Goal: Information Seeking & Learning: Learn about a topic

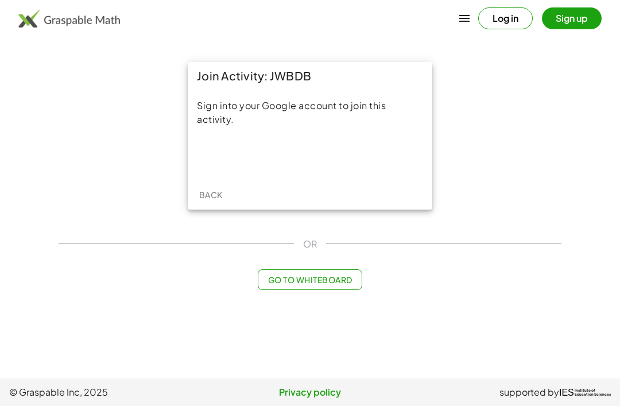
click at [339, 158] on div "Sign in with Google. Opens in new tab" at bounding box center [310, 155] width 106 height 25
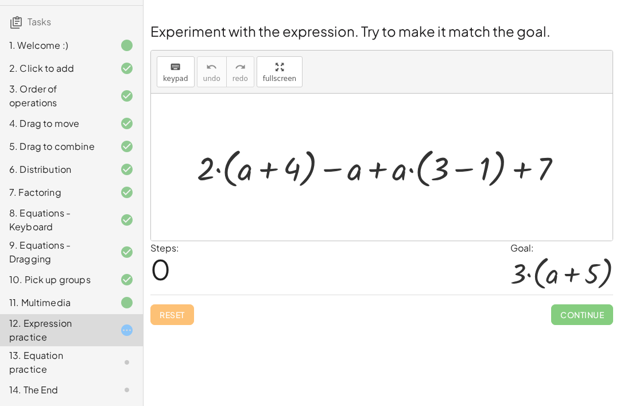
scroll to position [77, 0]
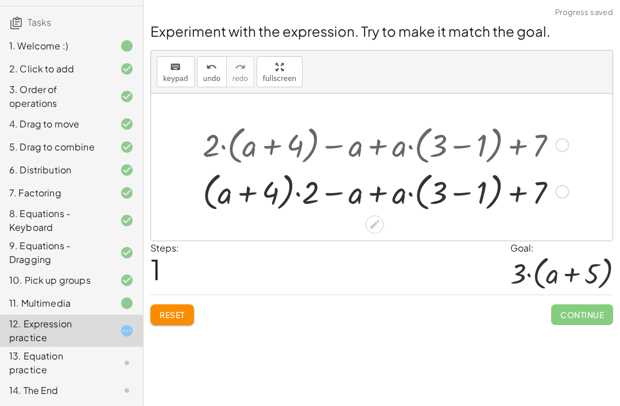
click at [557, 141] on div at bounding box center [562, 145] width 14 height 14
click at [173, 317] on span "Reset" at bounding box center [172, 314] width 25 height 10
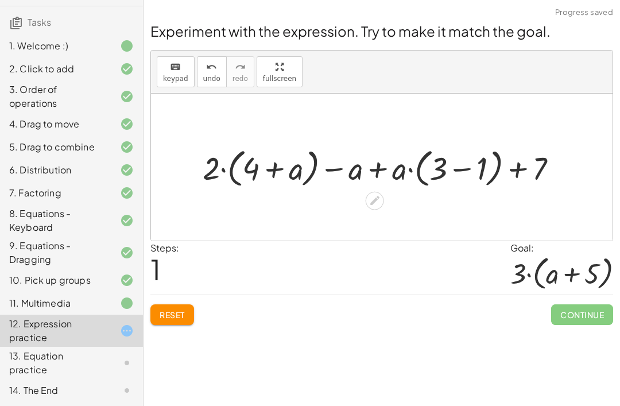
click at [189, 291] on div "Steps: 1 Goal: · 3 · ( + a + 5 )" at bounding box center [381, 267] width 463 height 53
click at [191, 312] on button "Reset" at bounding box center [172, 314] width 44 height 21
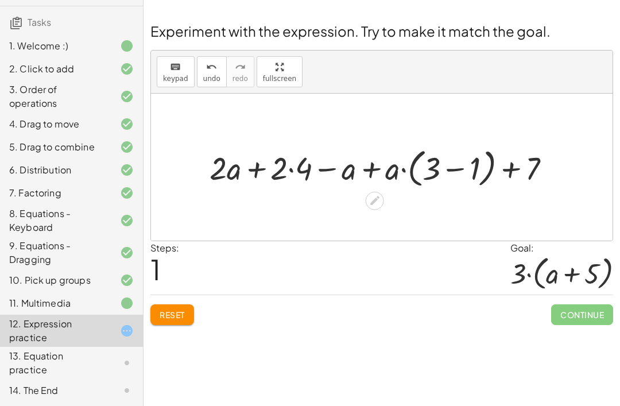
click at [175, 309] on span "Reset" at bounding box center [172, 314] width 25 height 10
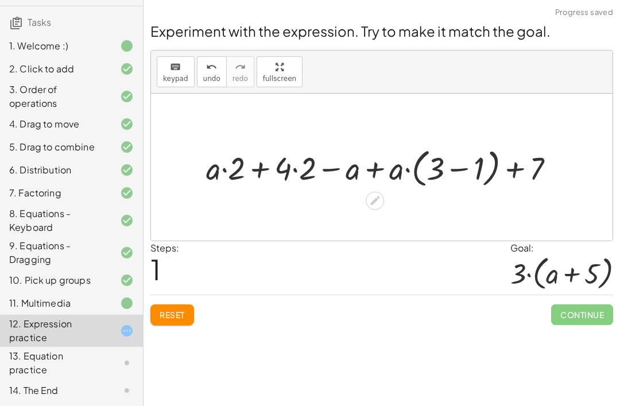
click at [180, 311] on span "Reset" at bounding box center [172, 314] width 25 height 10
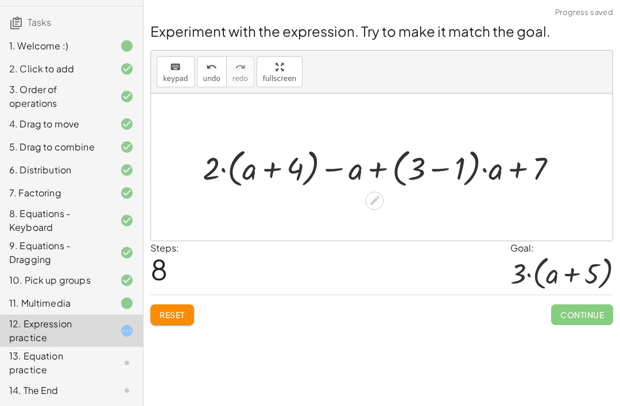
click at [179, 304] on button "Reset" at bounding box center [172, 314] width 44 height 21
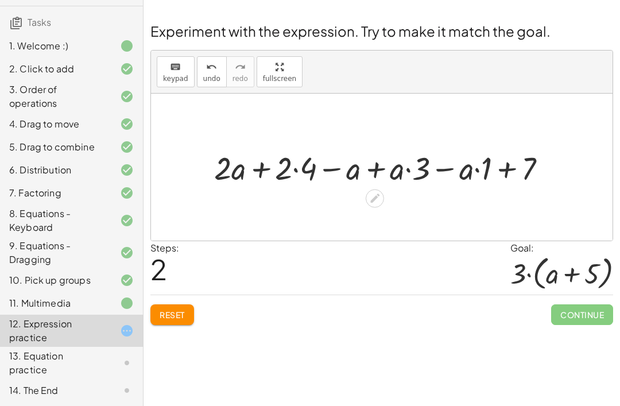
click at [176, 314] on span "Reset" at bounding box center [172, 314] width 25 height 10
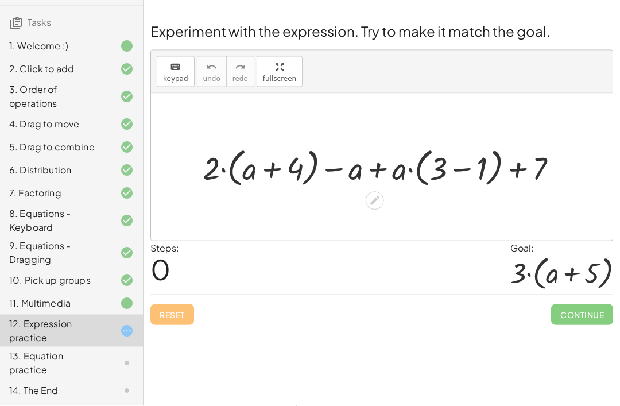
scroll to position [25, 0]
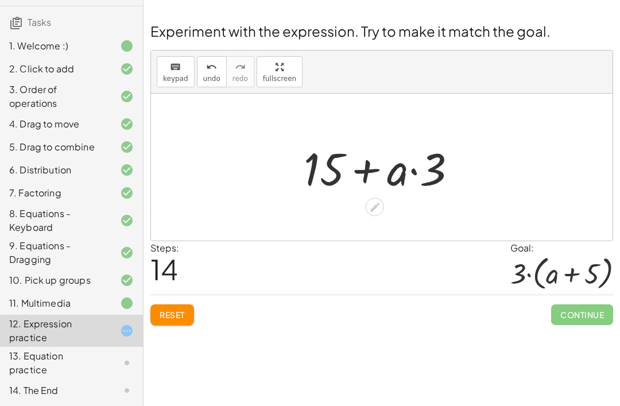
click at [368, 198] on div at bounding box center [375, 207] width 18 height 18
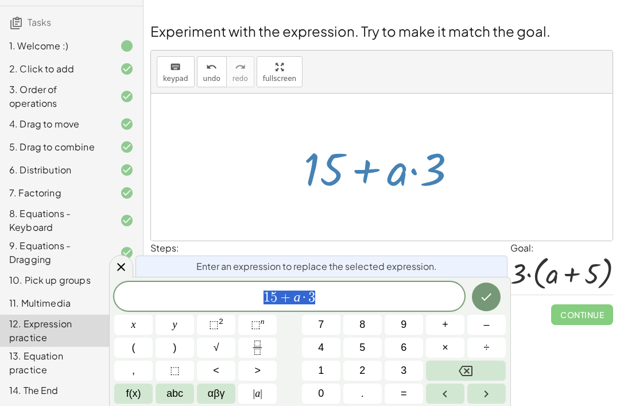
click at [369, 201] on icon at bounding box center [374, 207] width 12 height 12
click at [471, 364] on icon "Backspace" at bounding box center [465, 371] width 14 height 14
click at [469, 367] on icon "Backspace" at bounding box center [465, 371] width 14 height 14
click at [469, 366] on icon "Backspace" at bounding box center [465, 371] width 14 height 10
click at [465, 370] on icon "Backspace" at bounding box center [465, 371] width 14 height 14
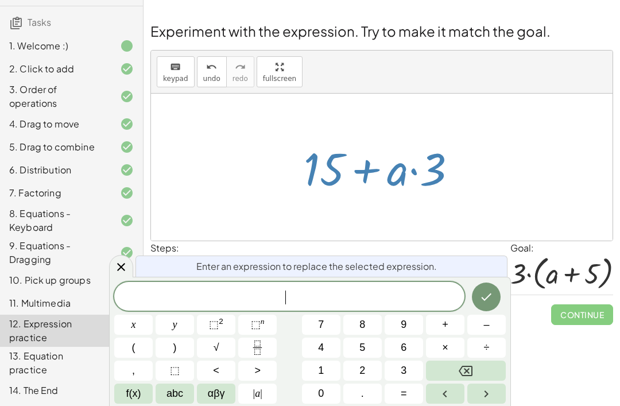
click at [465, 369] on icon "Backspace" at bounding box center [465, 371] width 14 height 10
click at [485, 294] on icon "Done" at bounding box center [486, 297] width 14 height 14
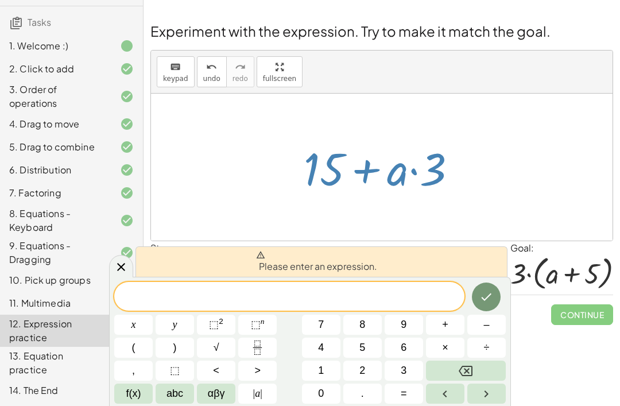
click at [116, 274] on div at bounding box center [121, 266] width 24 height 22
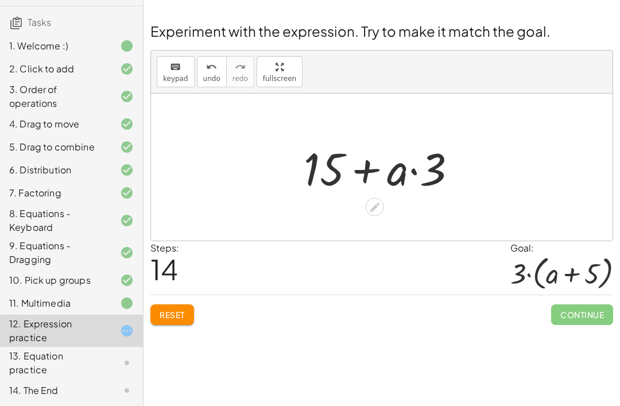
click at [183, 309] on span "Reset" at bounding box center [172, 314] width 25 height 10
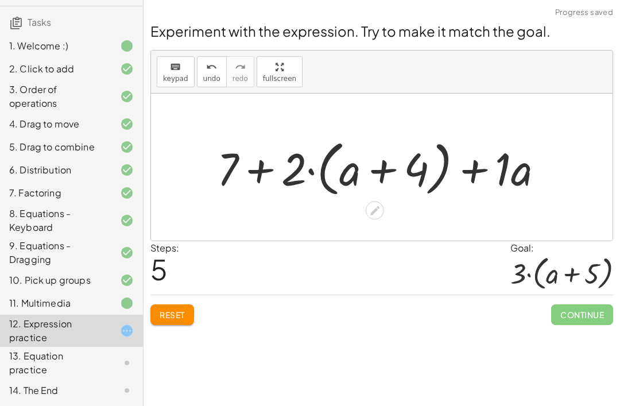
click at [176, 309] on span "Reset" at bounding box center [172, 314] width 25 height 10
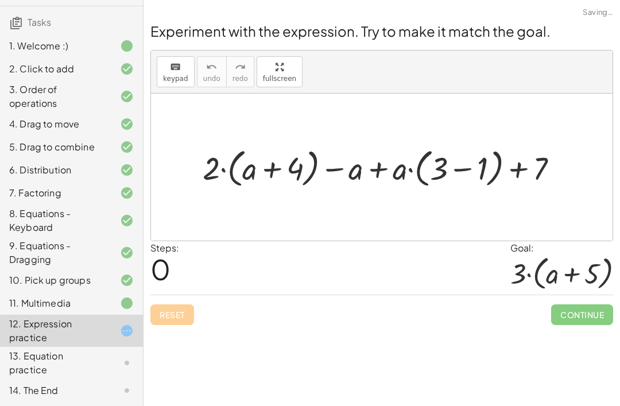
click at [176, 294] on div "Reset Continue" at bounding box center [381, 309] width 463 height 30
click at [173, 294] on div "Reset Continue" at bounding box center [381, 309] width 463 height 30
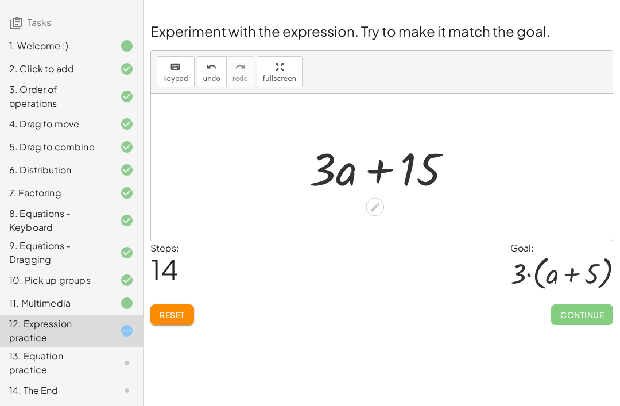
click at [373, 203] on icon at bounding box center [374, 207] width 9 height 9
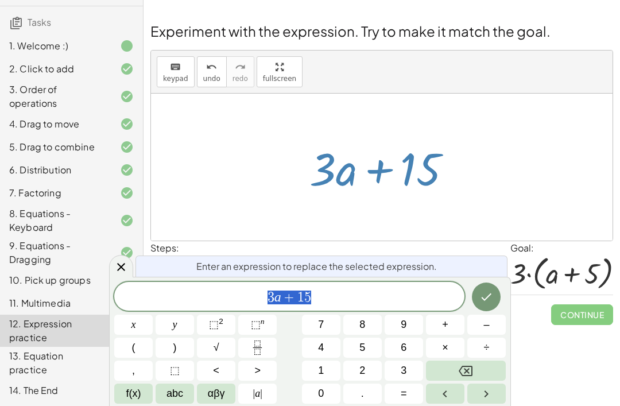
click at [322, 291] on span "3 a + 1 5" at bounding box center [289, 297] width 350 height 16
click at [302, 297] on span "1" at bounding box center [300, 297] width 7 height 14
click at [470, 365] on icon "Backspace" at bounding box center [465, 371] width 14 height 14
click at [182, 386] on span "abc" at bounding box center [174, 393] width 17 height 15
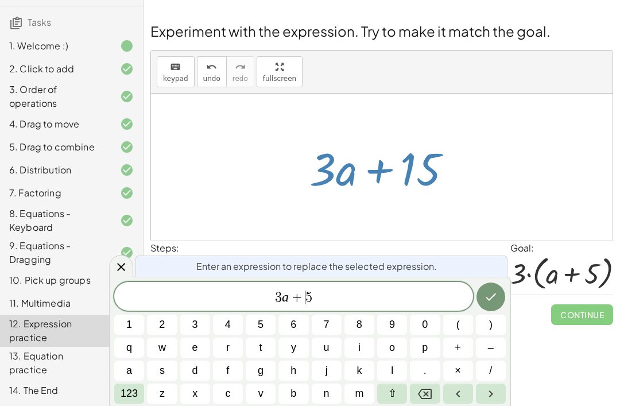
click at [137, 368] on button "a" at bounding box center [129, 370] width 30 height 20
click at [498, 287] on button "Done" at bounding box center [490, 296] width 29 height 29
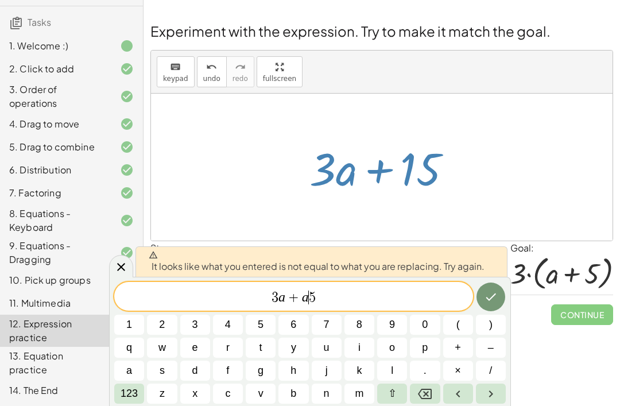
click at [493, 297] on icon "Done" at bounding box center [491, 297] width 14 height 14
click at [493, 296] on icon "Done" at bounding box center [490, 296] width 10 height 7
click at [499, 291] on button "Done" at bounding box center [490, 296] width 29 height 29
click at [573, 304] on span "Continue" at bounding box center [582, 314] width 62 height 21
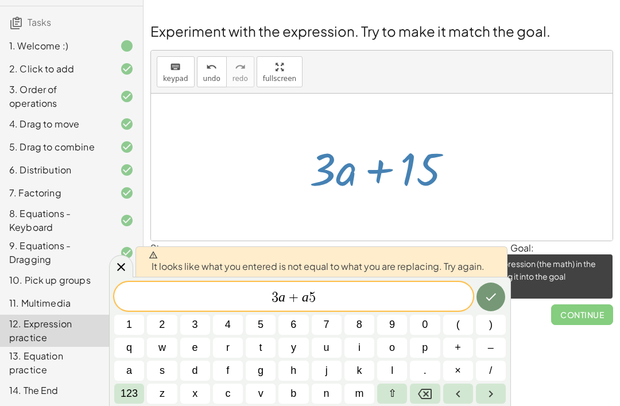
click at [420, 394] on icon "Backspace" at bounding box center [425, 394] width 14 height 14
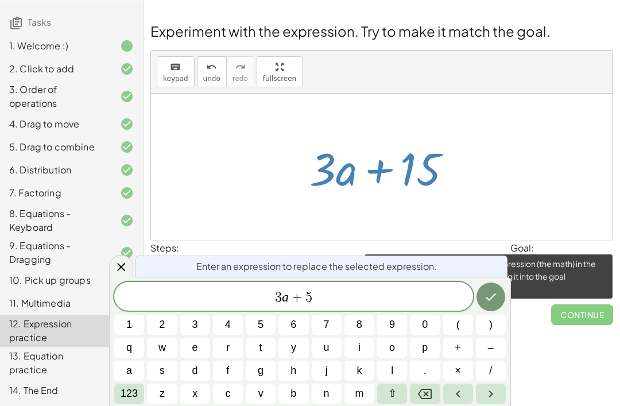
click at [133, 265] on div at bounding box center [121, 266] width 24 height 22
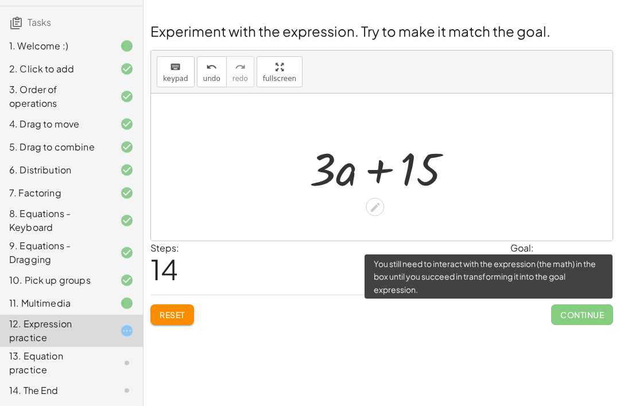
click at [177, 309] on span "Reset" at bounding box center [172, 314] width 25 height 10
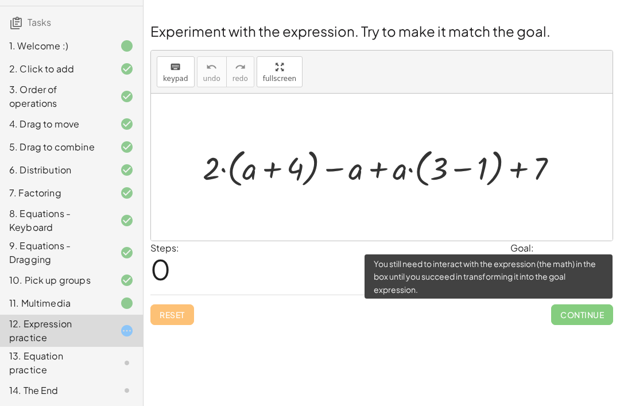
click at [178, 294] on div "Reset Continue" at bounding box center [381, 309] width 463 height 30
click at [464, 316] on div "Welcome to Graspable Math! Graspable Math turns math symbols into objects you c…" at bounding box center [381, 203] width 476 height 406
click at [555, 255] on div at bounding box center [561, 273] width 103 height 36
click at [498, 251] on div "Steps: 0 Goal: · 3 · ( + a + 5 )" at bounding box center [381, 267] width 463 height 53
click at [173, 294] on div "Reset Continue" at bounding box center [381, 309] width 463 height 30
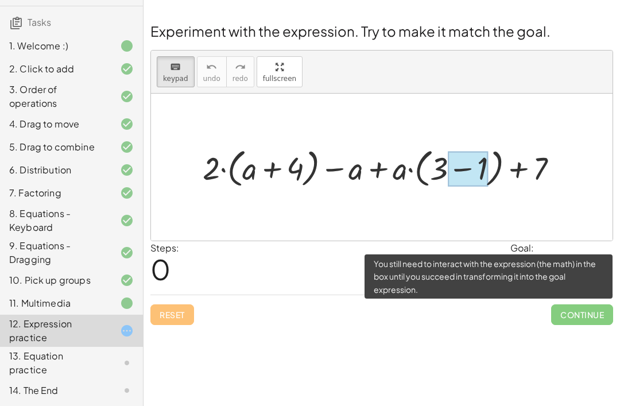
click at [473, 151] on div at bounding box center [468, 168] width 40 height 35
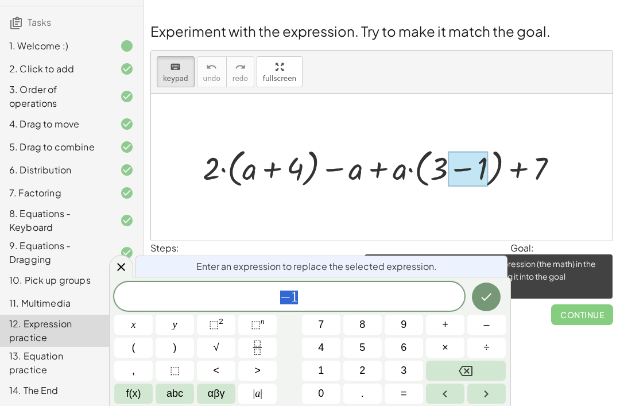
click at [534, 143] on div at bounding box center [385, 166] width 376 height 46
click at [550, 143] on div at bounding box center [385, 166] width 376 height 46
click at [549, 143] on div at bounding box center [385, 166] width 376 height 46
click at [481, 288] on button "Done" at bounding box center [486, 296] width 29 height 29
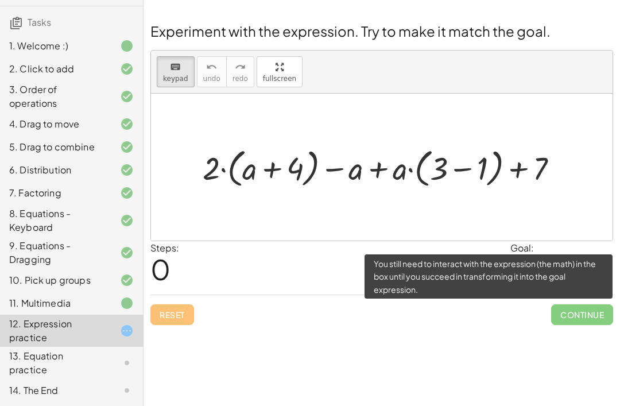
click at [215, 143] on div at bounding box center [385, 166] width 376 height 46
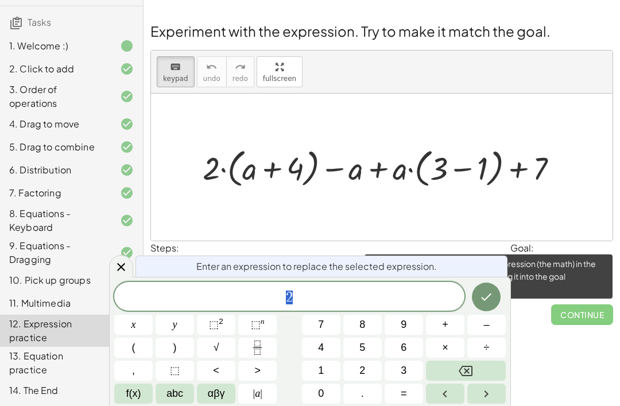
click at [485, 301] on icon "Done" at bounding box center [486, 297] width 14 height 14
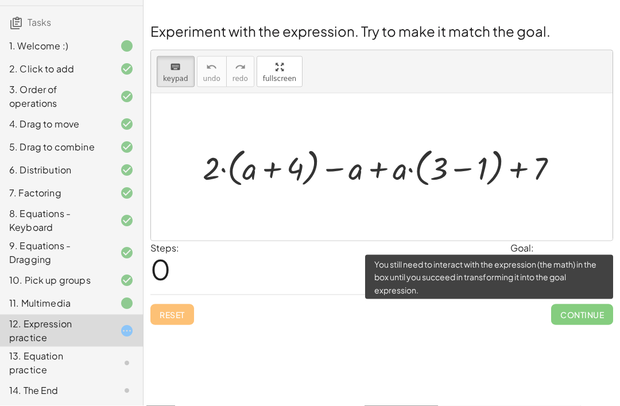
click at [246, 149] on div at bounding box center [385, 166] width 376 height 46
click at [377, 192] on div at bounding box center [375, 201] width 18 height 18
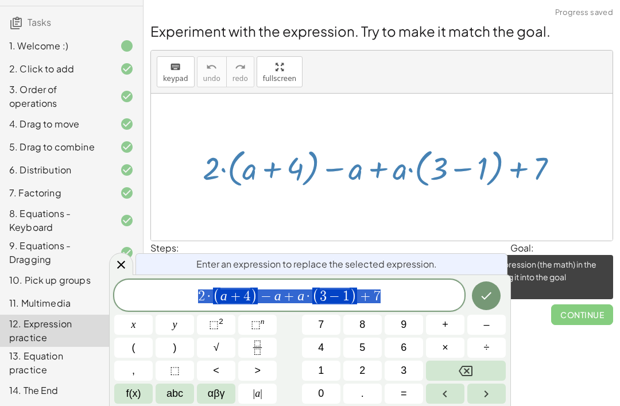
click at [470, 362] on button "Backspace" at bounding box center [466, 370] width 80 height 20
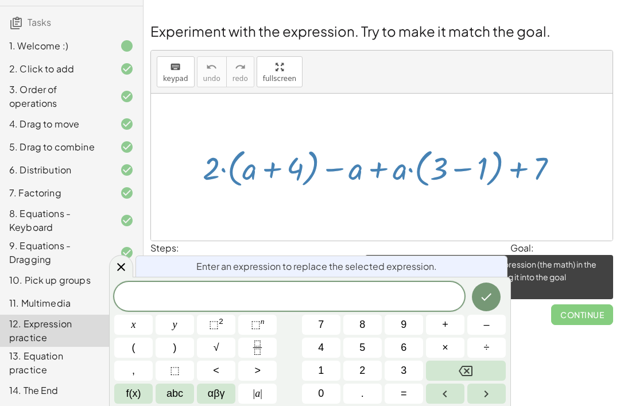
click at [395, 371] on button "3" at bounding box center [403, 370] width 38 height 20
click at [490, 290] on icon "Done" at bounding box center [486, 297] width 14 height 14
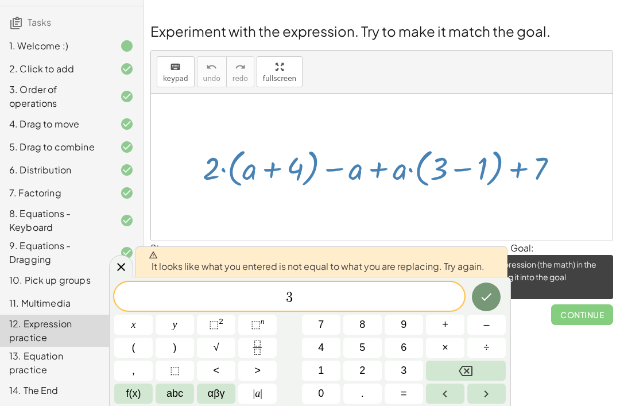
scroll to position [37, 0]
click at [471, 363] on button "Backspace" at bounding box center [466, 370] width 80 height 20
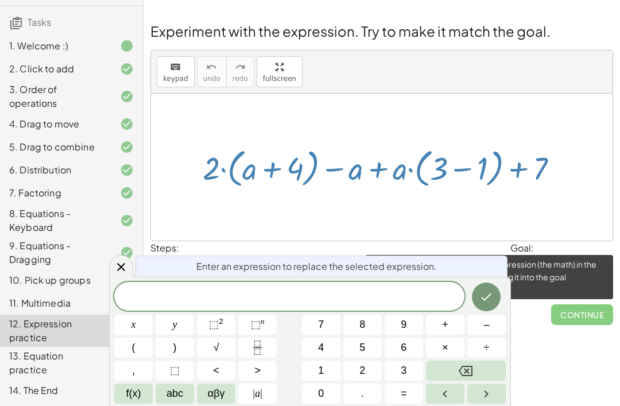
click at [127, 257] on div at bounding box center [121, 266] width 24 height 22
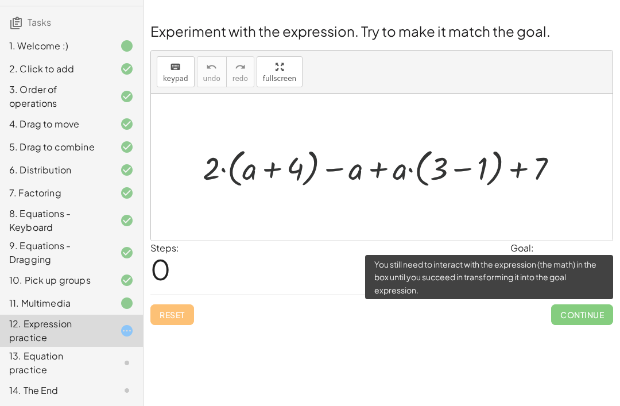
click at [165, 294] on div "Reset Continue" at bounding box center [381, 309] width 463 height 30
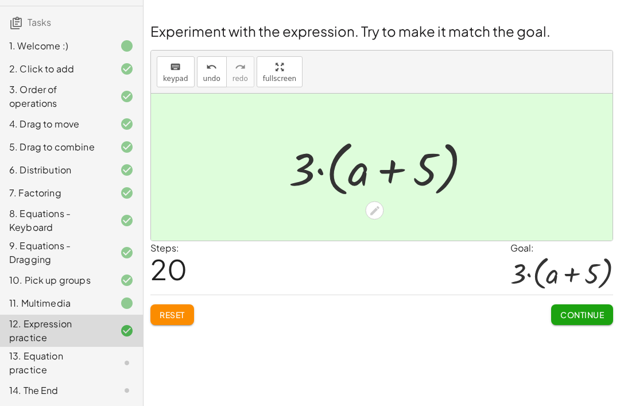
click at [598, 309] on span "Continue" at bounding box center [582, 314] width 44 height 10
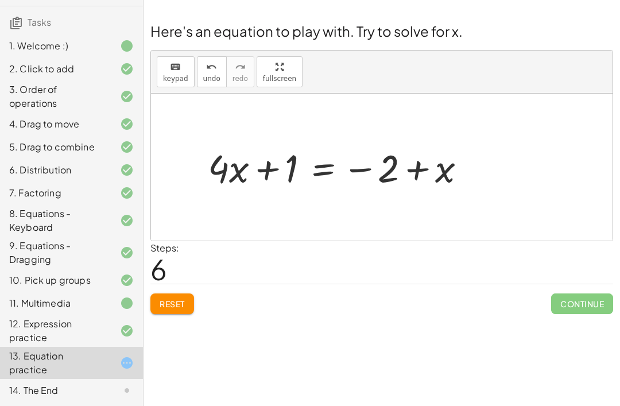
scroll to position [0, 0]
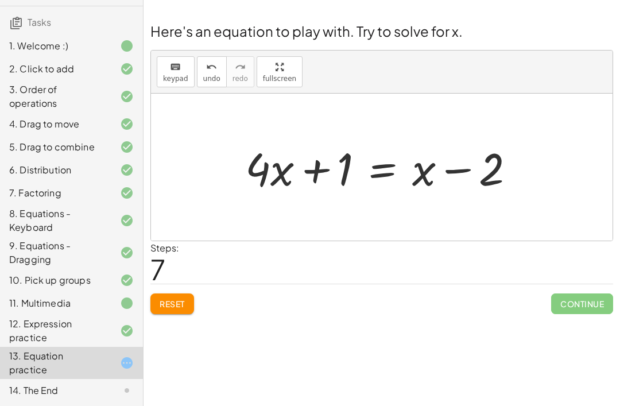
click at [172, 297] on button "Reset" at bounding box center [172, 303] width 44 height 21
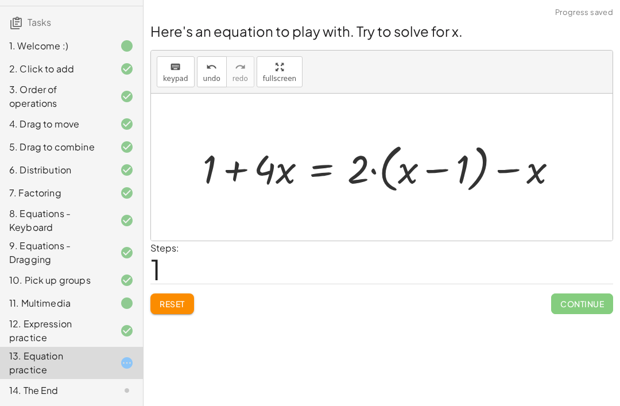
click at [185, 304] on span "Reset" at bounding box center [172, 303] width 25 height 10
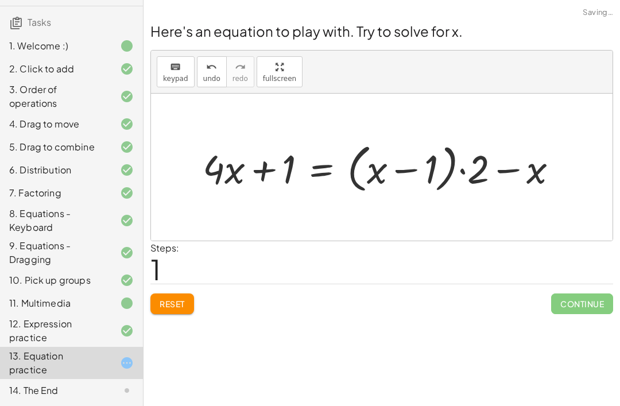
click at [182, 296] on button "Reset" at bounding box center [172, 303] width 44 height 21
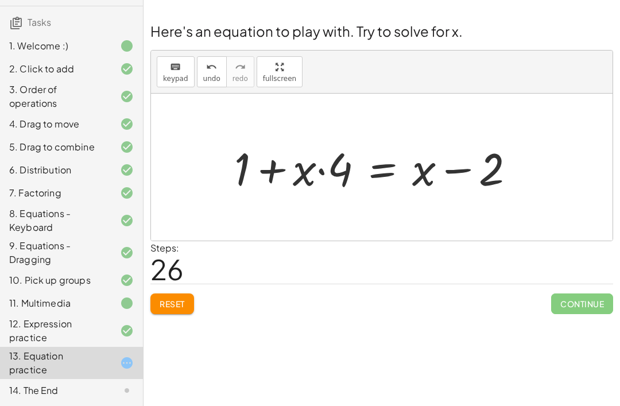
click at [0, 0] on div "Here's an equation to play with. Try to solve for x. keyboard keypad undo undo …" at bounding box center [0, 0] width 0 height 0
click at [192, 282] on div "Steps: 26" at bounding box center [381, 262] width 463 height 42
click at [164, 309] on span "Reset" at bounding box center [172, 303] width 25 height 10
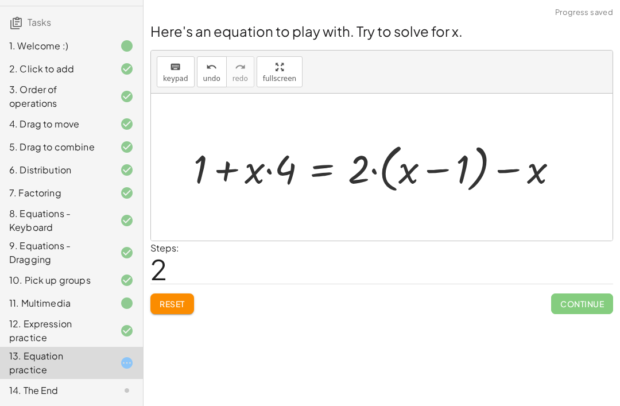
click at [180, 302] on span "Reset" at bounding box center [172, 303] width 25 height 10
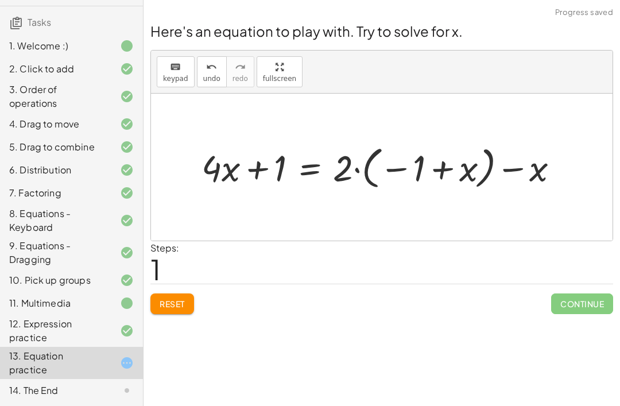
click at [177, 305] on span "Reset" at bounding box center [172, 303] width 25 height 10
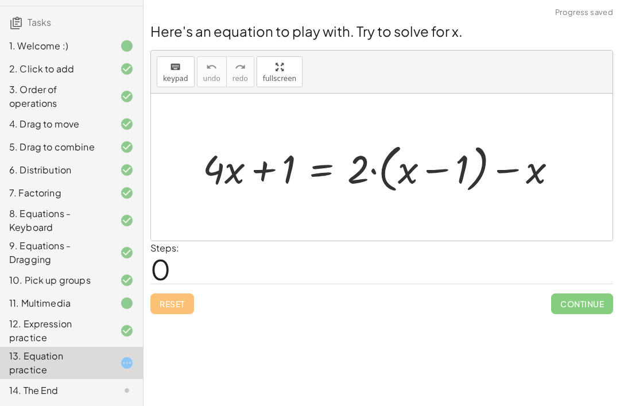
click at [175, 307] on div "Reset Continue" at bounding box center [381, 298] width 463 height 30
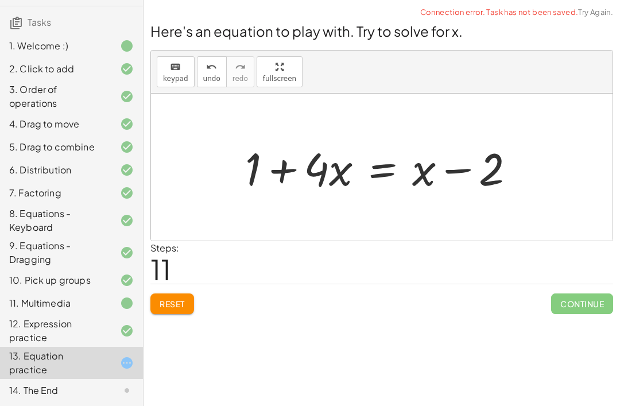
click at [172, 296] on button "Reset" at bounding box center [172, 303] width 44 height 21
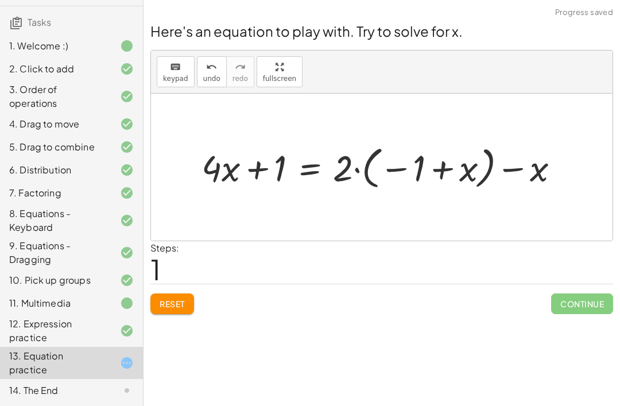
click at [172, 289] on div "Reset Continue" at bounding box center [381, 298] width 463 height 30
click at [173, 289] on div "Reset Continue" at bounding box center [381, 298] width 463 height 30
click at [170, 297] on button "Reset" at bounding box center [172, 303] width 44 height 21
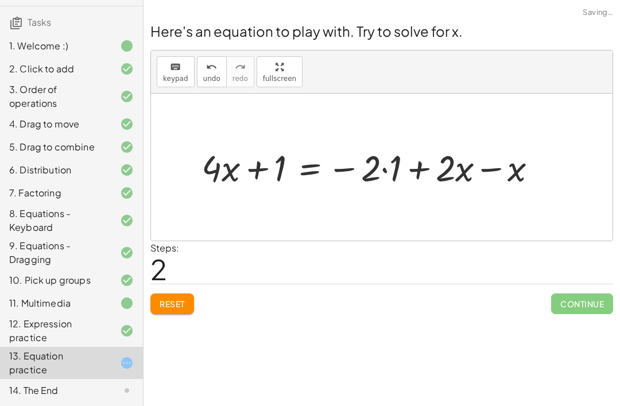
click at [166, 304] on span "Reset" at bounding box center [172, 303] width 25 height 10
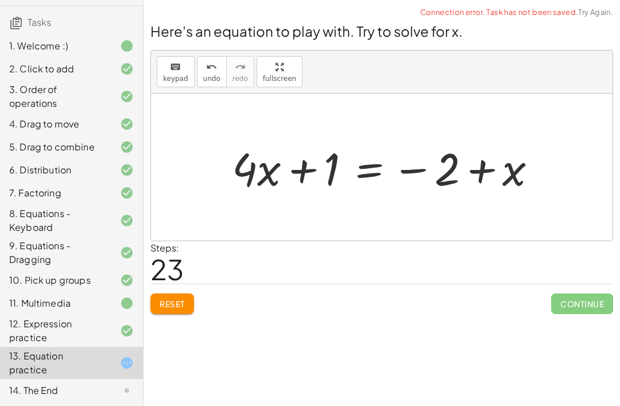
click at [170, 298] on span "Reset" at bounding box center [172, 303] width 25 height 10
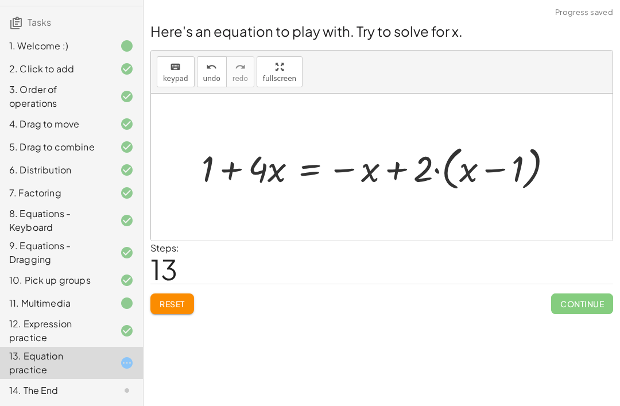
click at [164, 300] on span "Reset" at bounding box center [172, 303] width 25 height 10
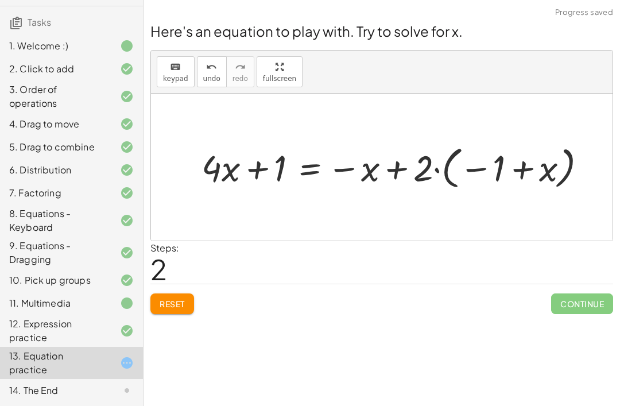
click at [174, 302] on span "Reset" at bounding box center [172, 303] width 25 height 10
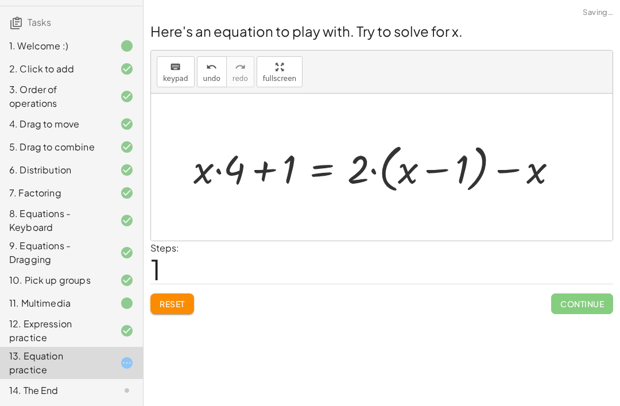
click at [177, 308] on span "Reset" at bounding box center [172, 303] width 25 height 10
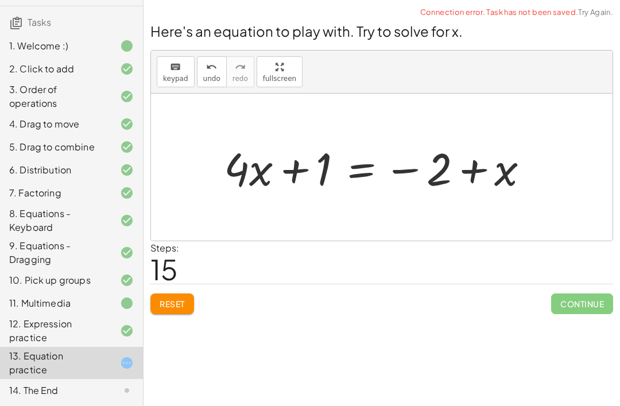
click at [165, 289] on div "Reset Continue" at bounding box center [381, 298] width 463 height 30
click at [177, 313] on button "Reset" at bounding box center [172, 303] width 44 height 21
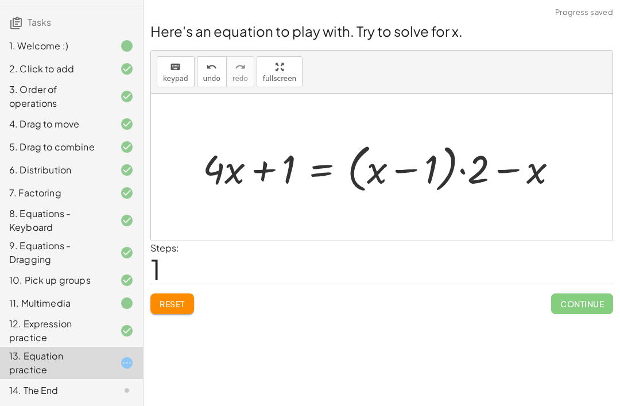
click at [174, 301] on span "Reset" at bounding box center [172, 303] width 25 height 10
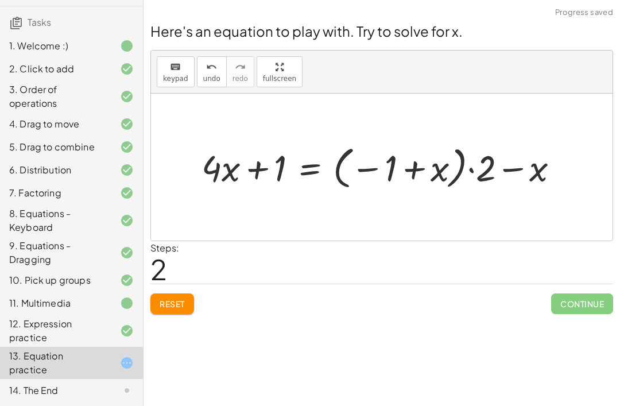
click at [187, 295] on button "Reset" at bounding box center [172, 303] width 44 height 21
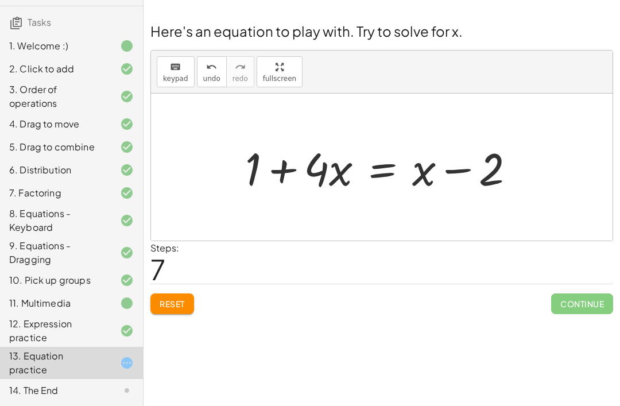
click at [191, 281] on div "Steps: 7" at bounding box center [381, 262] width 463 height 42
click at [184, 305] on span "Reset" at bounding box center [172, 303] width 25 height 10
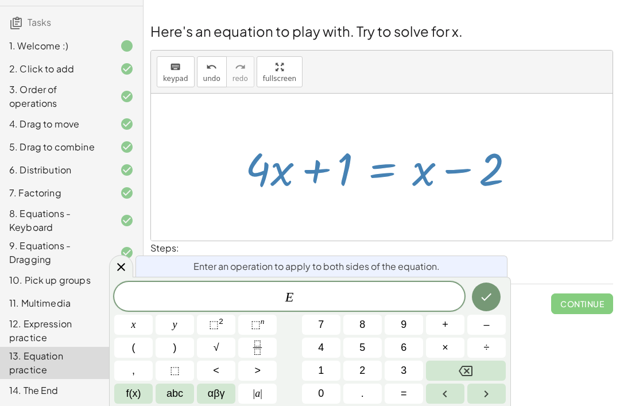
click at [486, 322] on span "–" at bounding box center [486, 324] width 6 height 15
click at [488, 293] on icon "Done" at bounding box center [486, 297] width 14 height 14
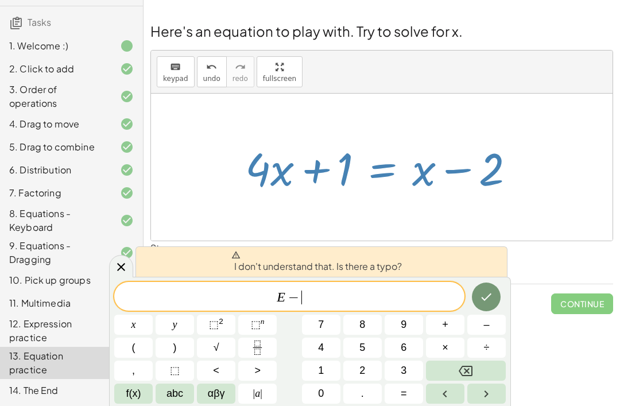
click at [458, 376] on button "Backspace" at bounding box center [466, 370] width 80 height 20
click at [458, 375] on button "Backspace" at bounding box center [466, 370] width 80 height 20
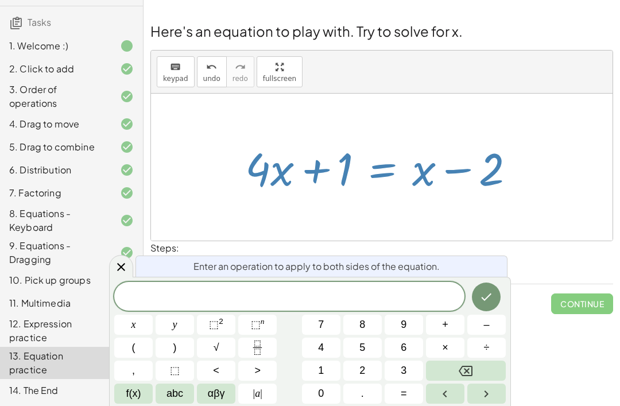
click at [134, 292] on div "9. Equations - Dragging" at bounding box center [71, 303] width 143 height 23
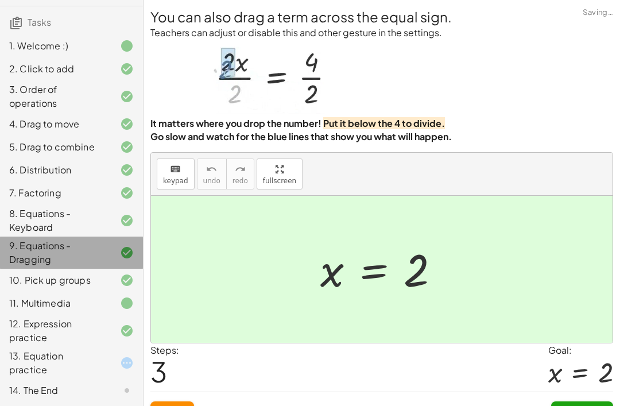
click at [110, 314] on div "10. Pick up groups" at bounding box center [71, 330] width 143 height 32
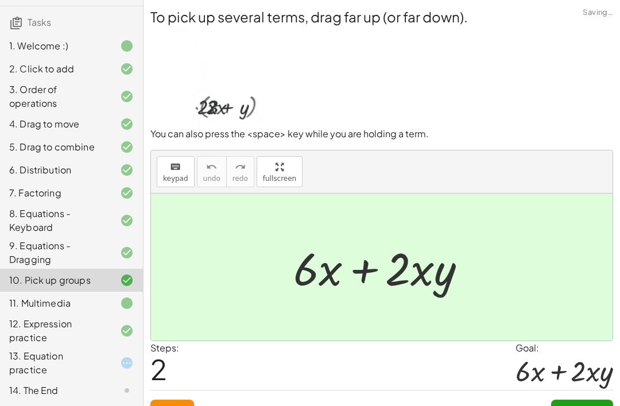
click at [126, 359] on icon at bounding box center [127, 363] width 14 height 14
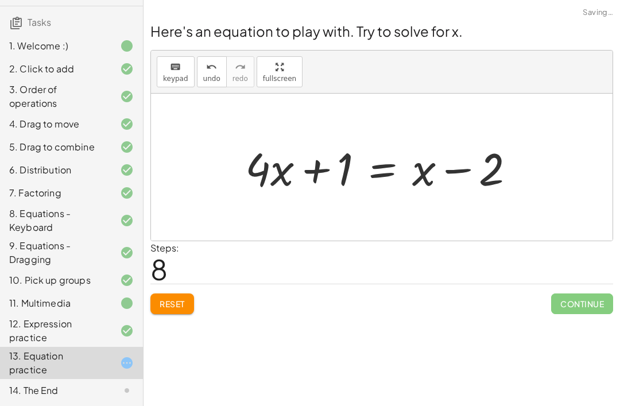
click at [174, 306] on span "Reset" at bounding box center [172, 303] width 25 height 10
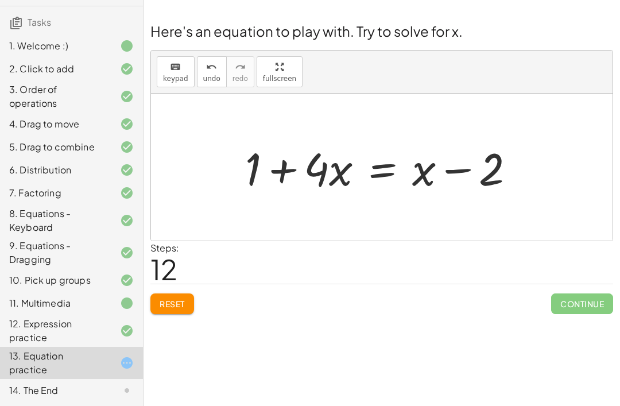
click at [173, 312] on button "Reset" at bounding box center [172, 303] width 44 height 21
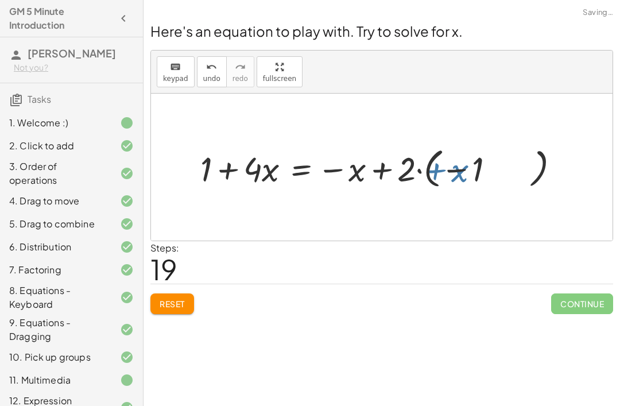
scroll to position [77, 0]
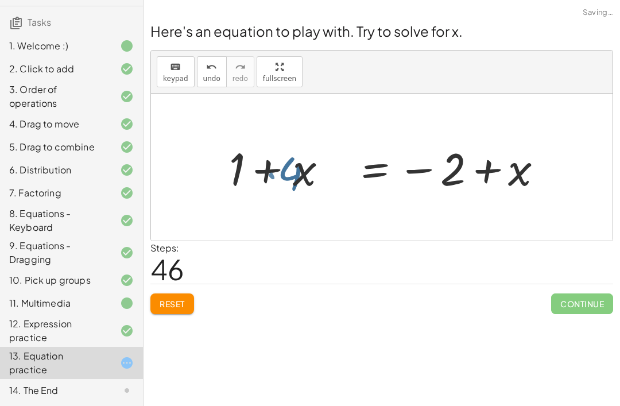
click at [0, 0] on div "Here's an equation to play with. Try to solve for x. keyboard keypad undo undo …" at bounding box center [0, 0] width 0 height 0
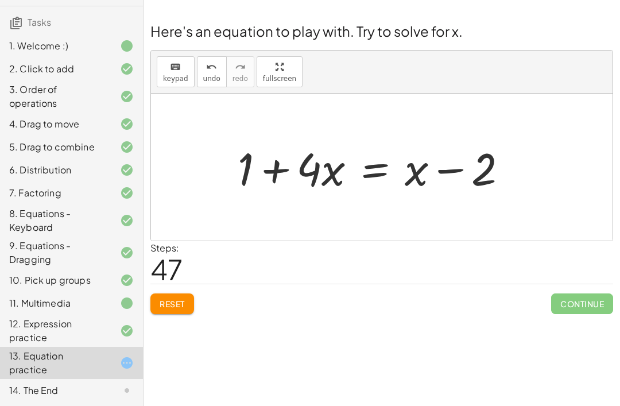
scroll to position [37, 0]
click at [172, 293] on button "Reset" at bounding box center [172, 303] width 44 height 21
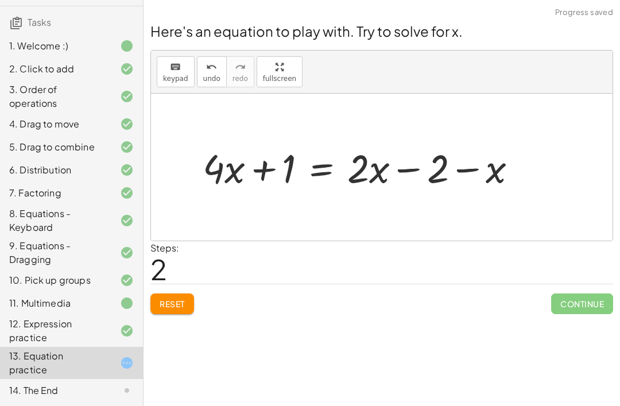
click at [176, 293] on button "Reset" at bounding box center [172, 303] width 44 height 21
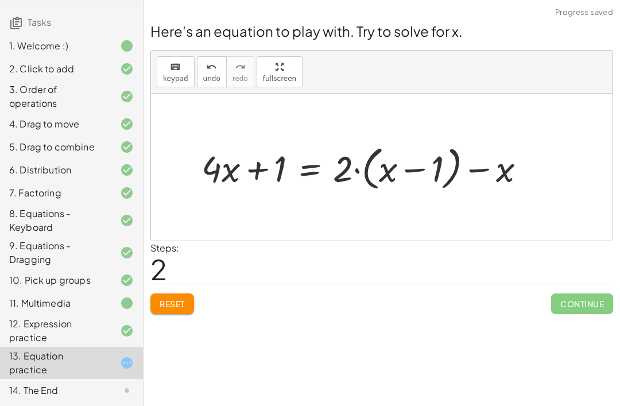
click at [183, 298] on span "Reset" at bounding box center [172, 303] width 25 height 10
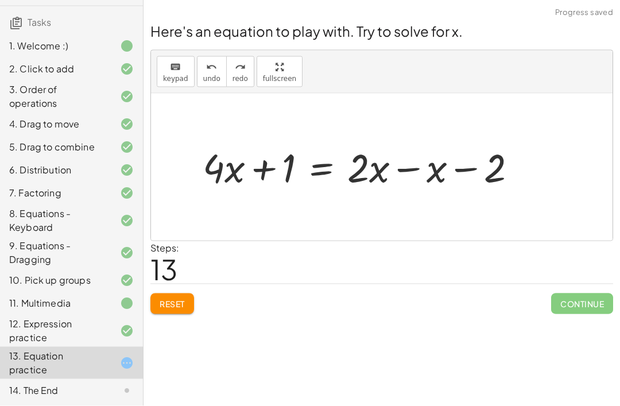
scroll to position [7, 0]
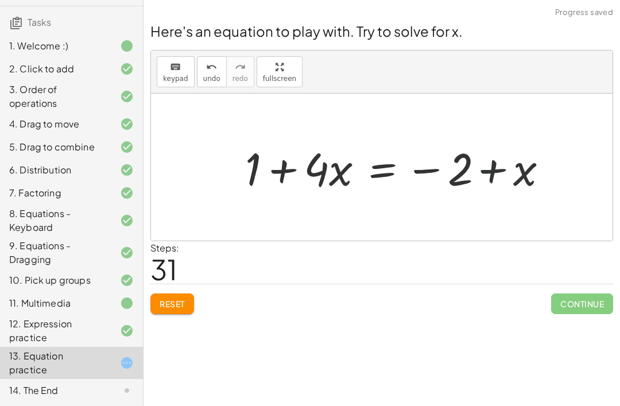
click at [179, 298] on span "Reset" at bounding box center [172, 303] width 25 height 10
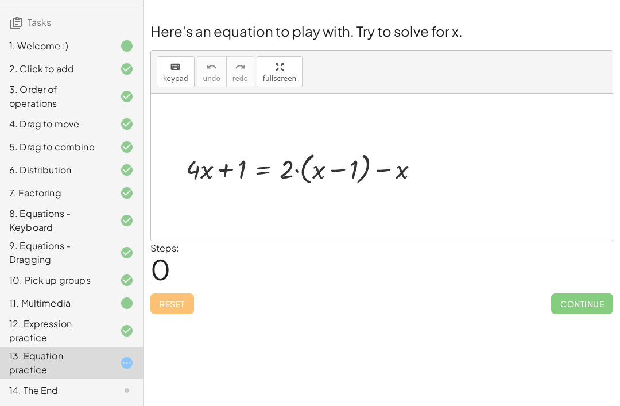
scroll to position [0, 0]
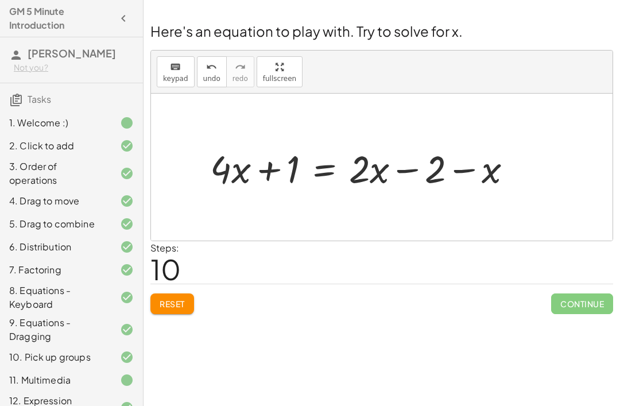
click at [188, 288] on div "Reset Continue" at bounding box center [381, 298] width 463 height 30
click at [187, 288] on div "Reset Continue" at bounding box center [381, 298] width 463 height 30
click at [185, 306] on span "Reset" at bounding box center [172, 303] width 25 height 10
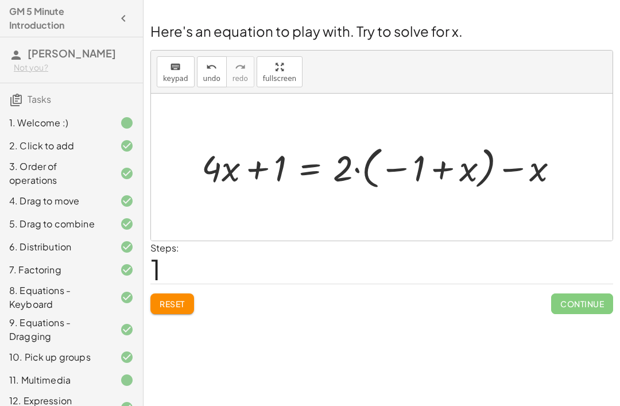
click at [182, 300] on span "Reset" at bounding box center [172, 303] width 25 height 10
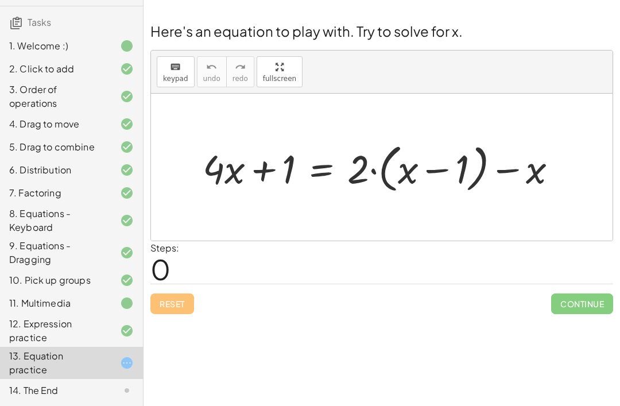
scroll to position [77, 0]
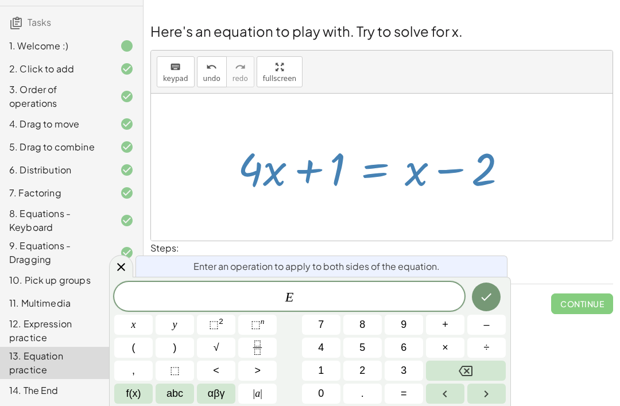
click at [315, 291] on span "E" at bounding box center [289, 297] width 350 height 16
click at [359, 366] on span "2" at bounding box center [362, 370] width 6 height 15
click at [489, 294] on icon "Done" at bounding box center [486, 297] width 14 height 14
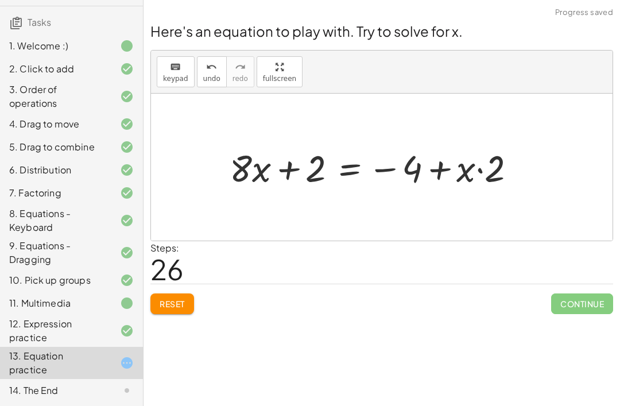
click at [171, 302] on span "Reset" at bounding box center [172, 303] width 25 height 10
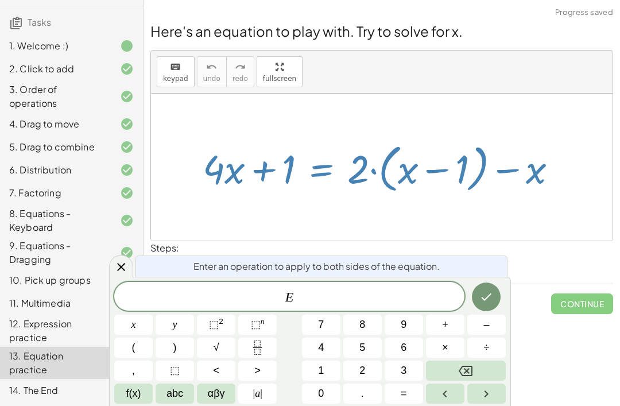
click at [390, 293] on span "E" at bounding box center [289, 297] width 350 height 16
click at [448, 348] on span "×" at bounding box center [445, 347] width 6 height 15
click at [488, 299] on icon "Done" at bounding box center [486, 297] width 14 height 14
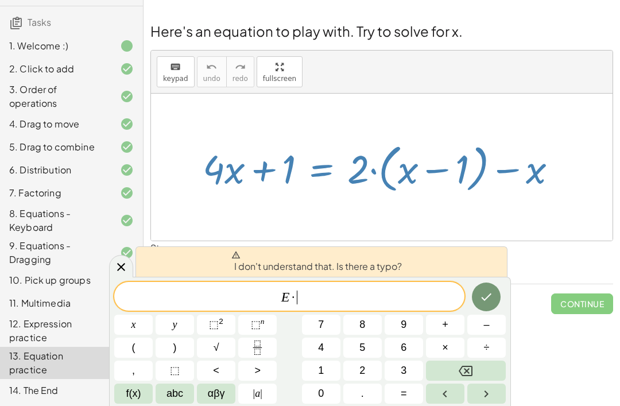
click at [450, 344] on button "×" at bounding box center [445, 347] width 38 height 20
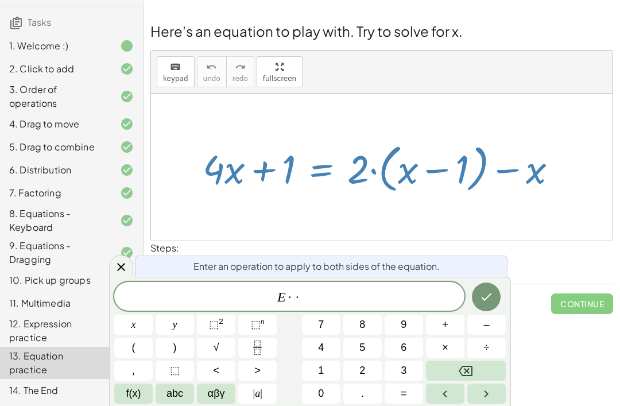
click at [480, 292] on icon "Done" at bounding box center [486, 297] width 14 height 14
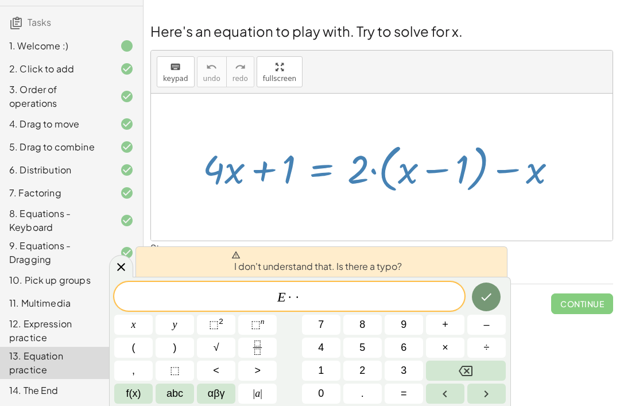
click at [480, 372] on button "Backspace" at bounding box center [466, 370] width 80 height 20
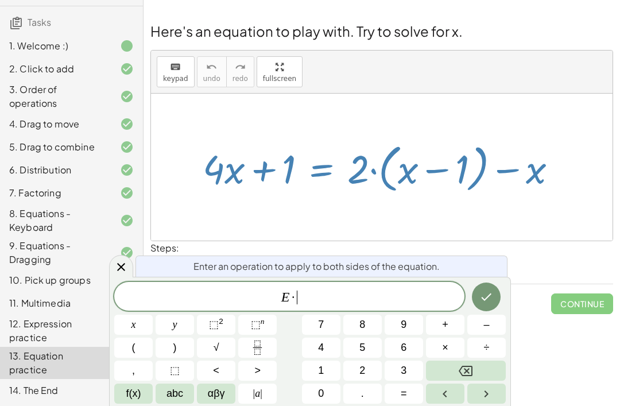
click at [484, 370] on button "Backspace" at bounding box center [466, 370] width 80 height 20
click at [483, 369] on button "Backspace" at bounding box center [466, 370] width 80 height 20
click at [481, 372] on button "Backspace" at bounding box center [466, 370] width 80 height 20
click at [450, 349] on button "×" at bounding box center [445, 347] width 38 height 20
click at [481, 294] on icon "Done" at bounding box center [486, 297] width 14 height 14
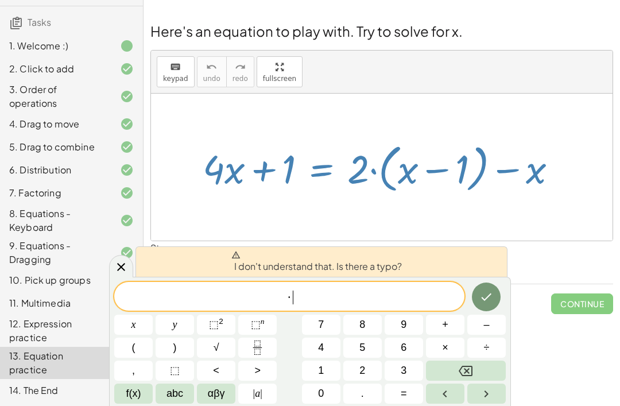
click at [467, 375] on icon "Backspace" at bounding box center [465, 371] width 14 height 10
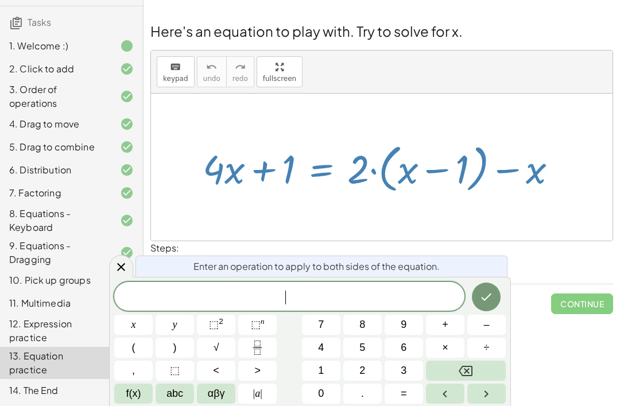
click at [467, 375] on icon "Backspace" at bounding box center [465, 371] width 14 height 10
click at [115, 266] on icon at bounding box center [121, 267] width 14 height 14
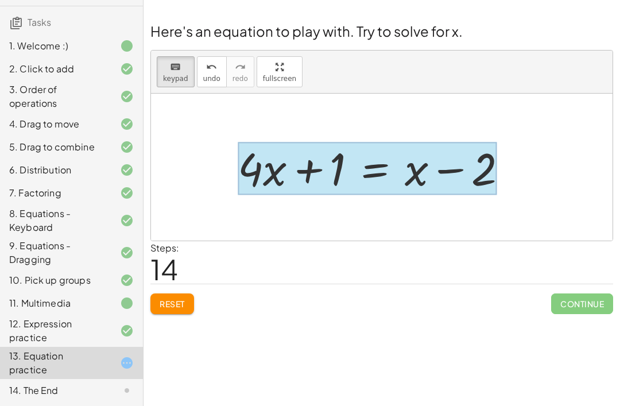
click at [379, 170] on div at bounding box center [367, 168] width 259 height 53
click at [356, 178] on div at bounding box center [367, 168] width 259 height 53
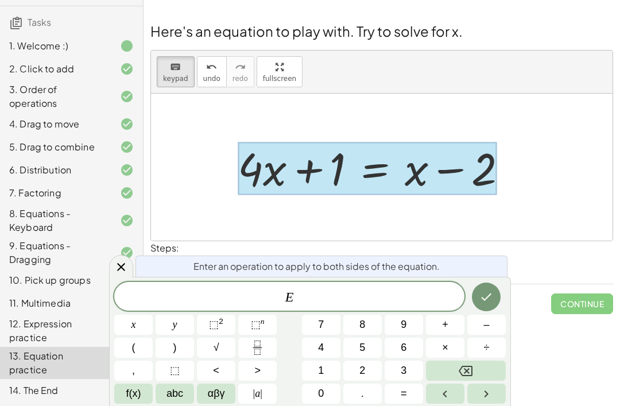
click at [328, 298] on span "E" at bounding box center [289, 297] width 350 height 16
click at [330, 383] on button "0" at bounding box center [321, 393] width 38 height 20
click at [476, 370] on button "Backspace" at bounding box center [466, 370] width 80 height 20
click at [321, 368] on span "1" at bounding box center [321, 370] width 6 height 15
click at [483, 299] on icon "Done" at bounding box center [486, 297] width 14 height 14
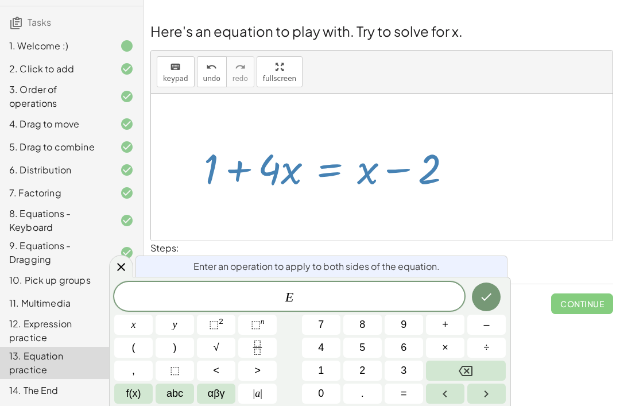
click at [133, 270] on div at bounding box center [121, 266] width 24 height 22
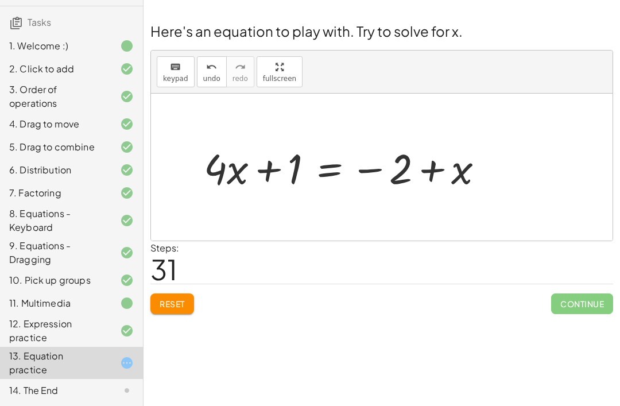
scroll to position [0, 0]
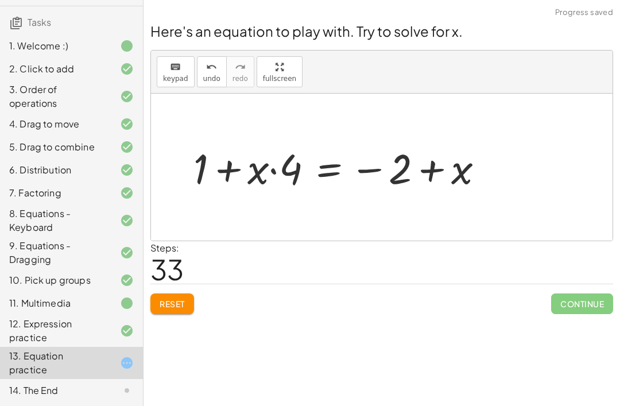
click at [184, 304] on span "Reset" at bounding box center [172, 303] width 25 height 10
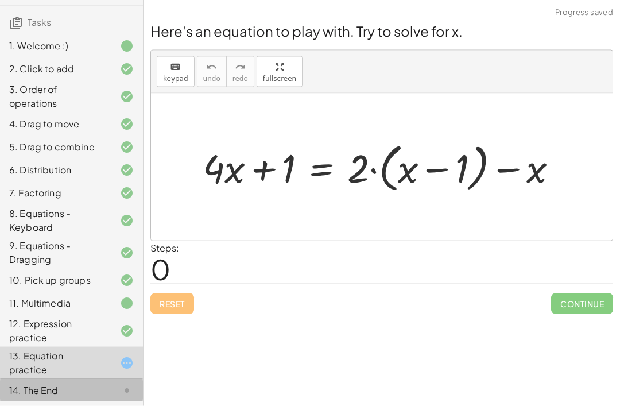
scroll to position [18, 0]
click at [56, 390] on div "14. The End" at bounding box center [55, 390] width 92 height 14
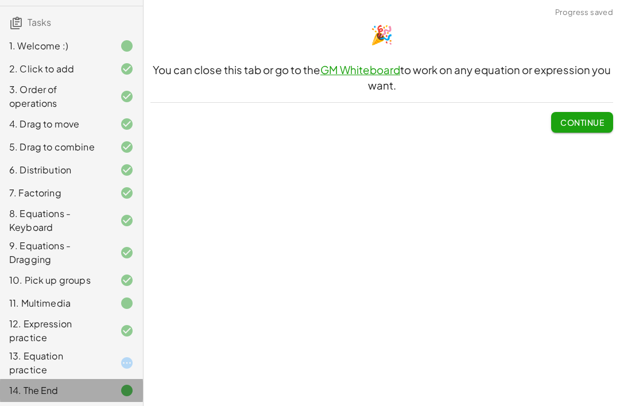
click at [100, 397] on div "14. The End" at bounding box center [71, 390] width 143 height 23
click at [89, 385] on div "14. The End" at bounding box center [55, 390] width 92 height 14
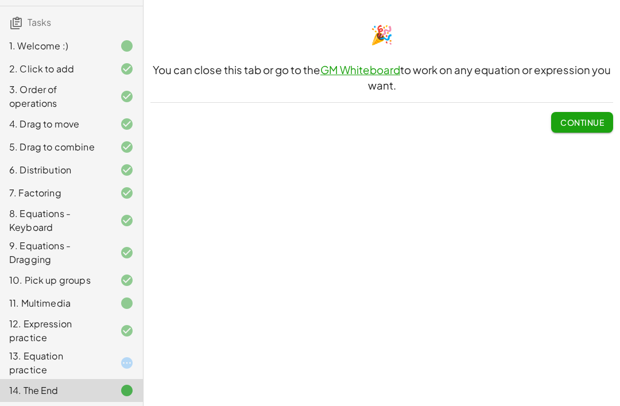
click at [46, 350] on div "13. Equation practice" at bounding box center [55, 363] width 92 height 28
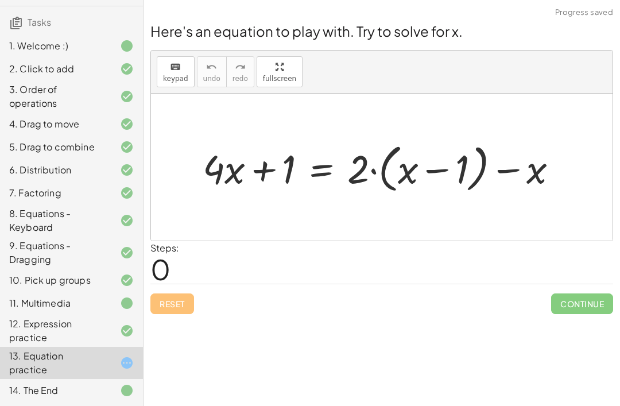
click at [128, 361] on icon at bounding box center [127, 363] width 14 height 14
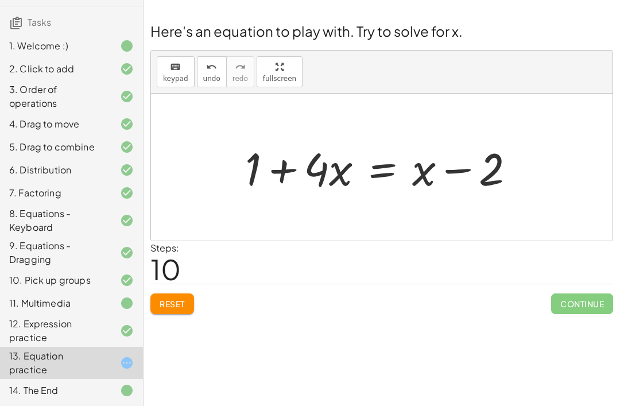
click at [171, 298] on span "Reset" at bounding box center [172, 303] width 25 height 10
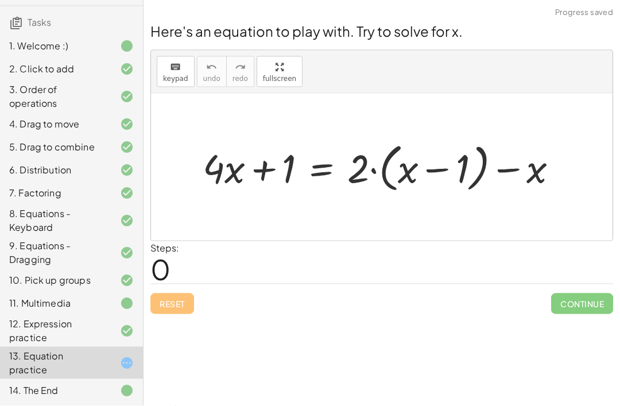
scroll to position [37, 0]
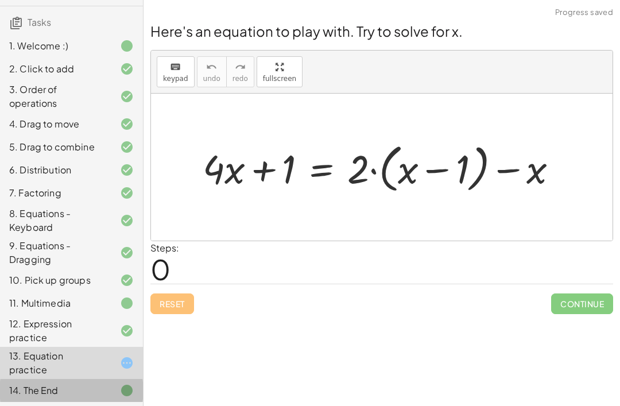
click at [126, 393] on icon at bounding box center [127, 390] width 14 height 14
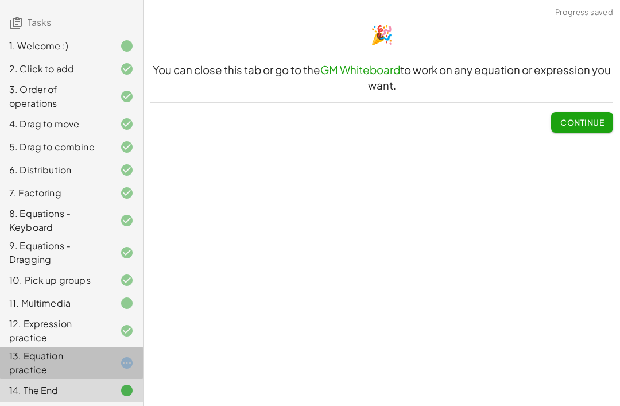
click at [126, 366] on icon at bounding box center [127, 363] width 14 height 14
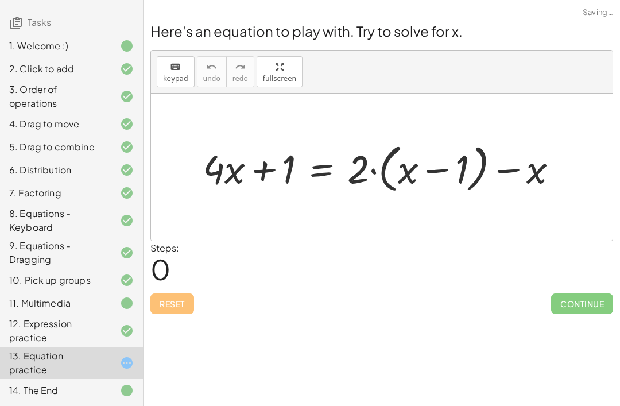
scroll to position [0, 0]
click at [117, 378] on div "13. Equation practice" at bounding box center [71, 363] width 143 height 32
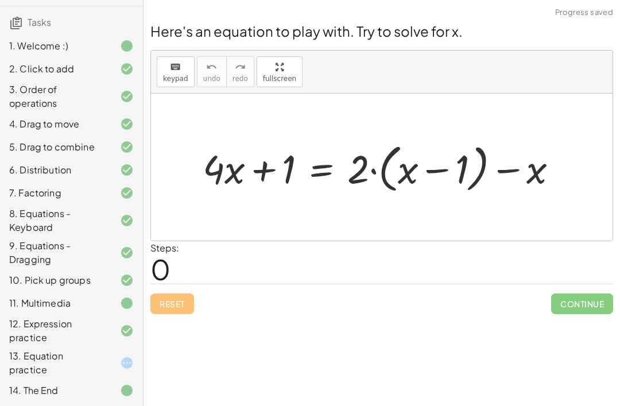
click at [110, 390] on div at bounding box center [118, 390] width 32 height 14
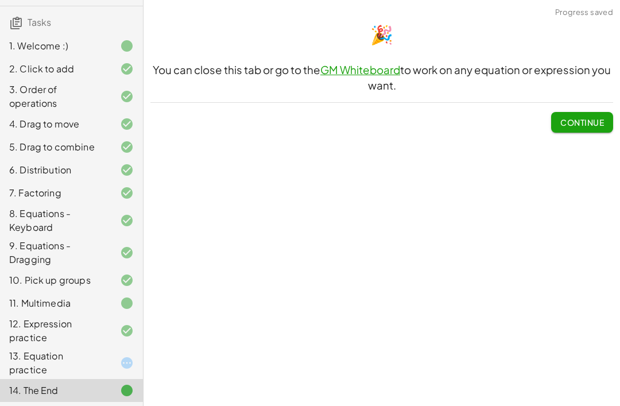
click at [587, 120] on span "Continue" at bounding box center [582, 122] width 44 height 10
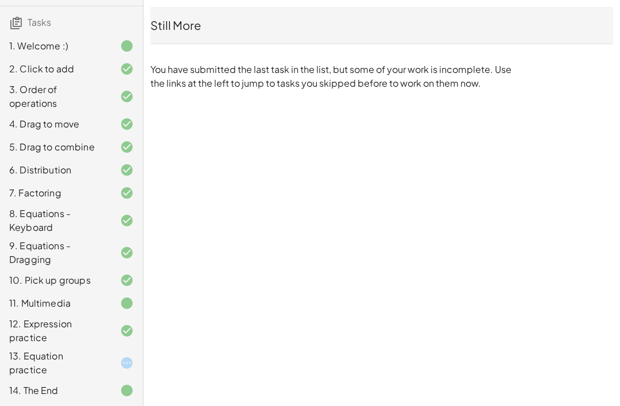
click at [33, 359] on div "13. Equation practice" at bounding box center [55, 363] width 92 height 28
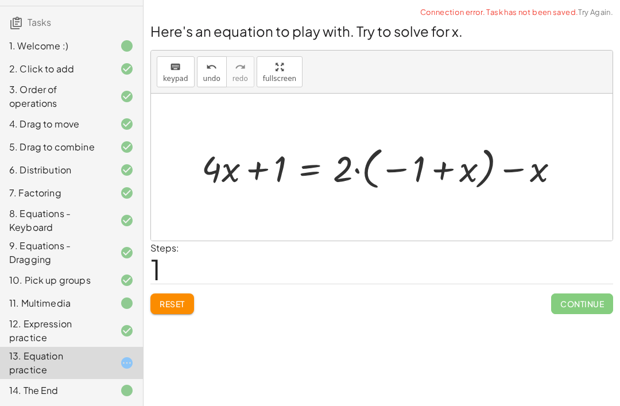
click at [191, 305] on button "Reset" at bounding box center [172, 303] width 44 height 21
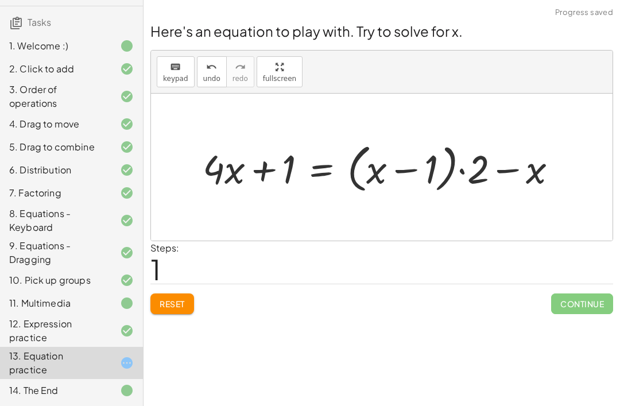
click at [172, 312] on button "Reset" at bounding box center [172, 303] width 44 height 21
click at [165, 300] on span "Reset" at bounding box center [172, 303] width 25 height 10
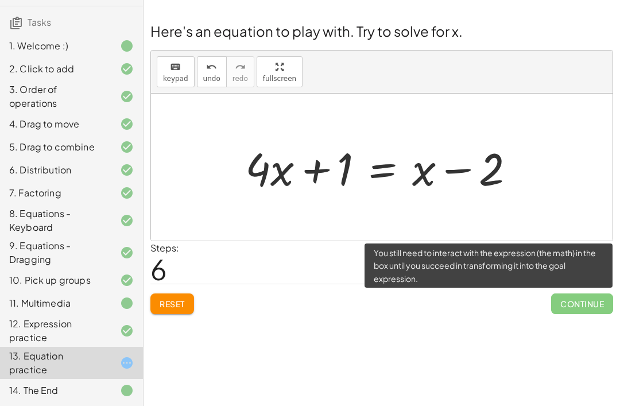
click at [577, 301] on span "Continue" at bounding box center [582, 303] width 62 height 21
click at [107, 394] on div at bounding box center [118, 390] width 32 height 14
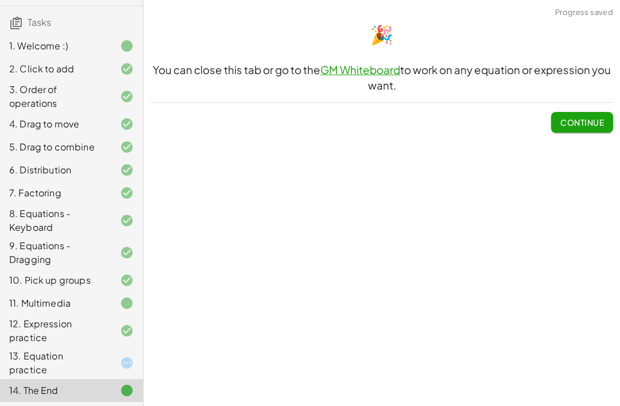
click at [590, 126] on span "Continue" at bounding box center [582, 122] width 44 height 10
